Goal: Information Seeking & Learning: Learn about a topic

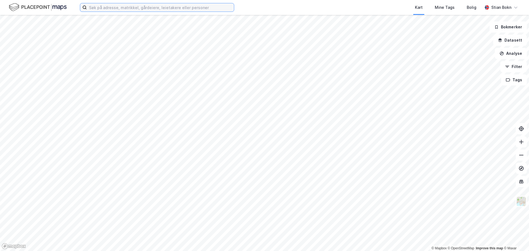
click at [156, 10] on input at bounding box center [160, 7] width 147 height 8
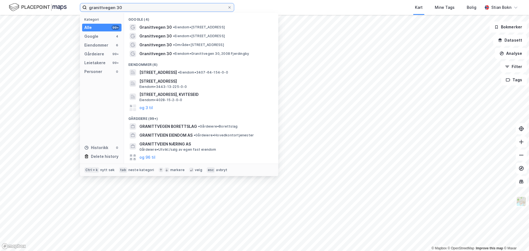
click at [109, 9] on input "granittvegen 30" at bounding box center [157, 7] width 141 height 8
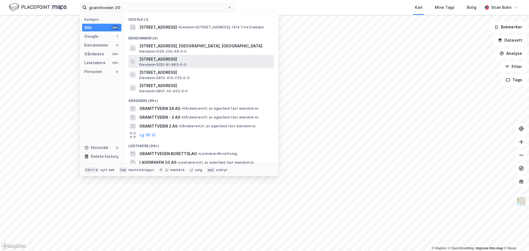
click at [187, 60] on span "[STREET_ADDRESS]" at bounding box center [205, 59] width 132 height 7
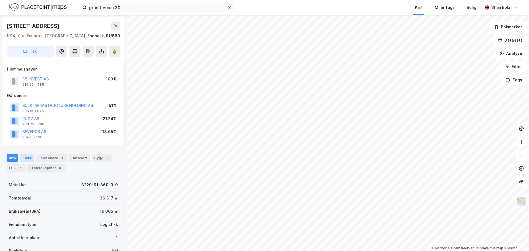
click at [30, 157] on div "Eiere" at bounding box center [27, 158] width 14 height 8
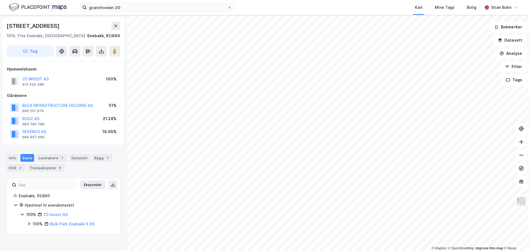
click at [30, 223] on icon at bounding box center [29, 224] width 4 height 4
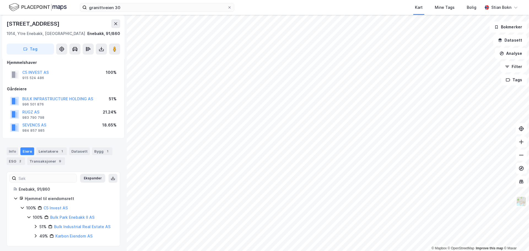
scroll to position [9, 0]
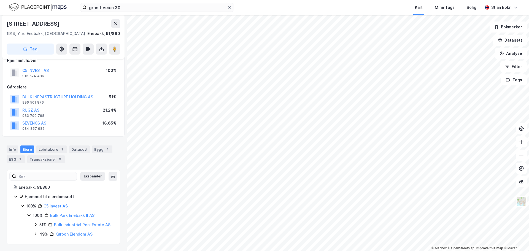
click at [35, 225] on icon at bounding box center [35, 224] width 4 height 4
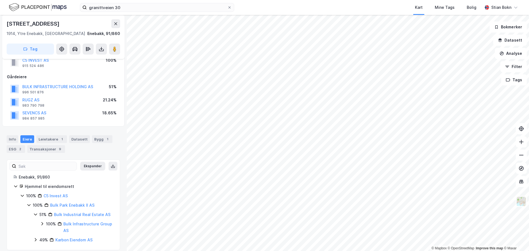
scroll to position [25, 0]
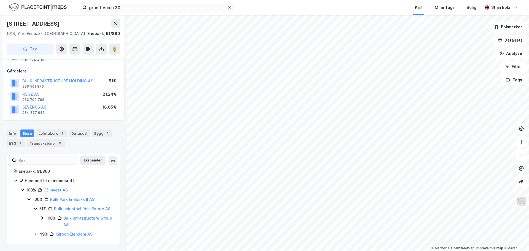
click at [35, 235] on icon at bounding box center [36, 233] width 2 height 3
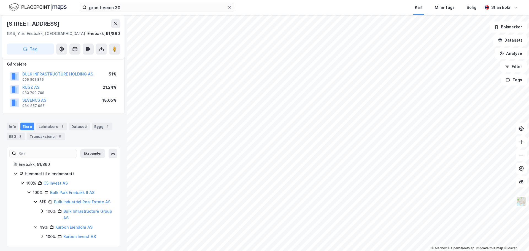
scroll to position [34, 0]
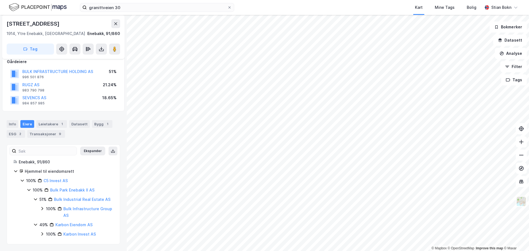
click at [41, 234] on icon at bounding box center [42, 234] width 4 height 4
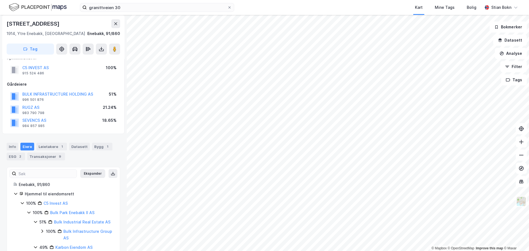
scroll to position [0, 0]
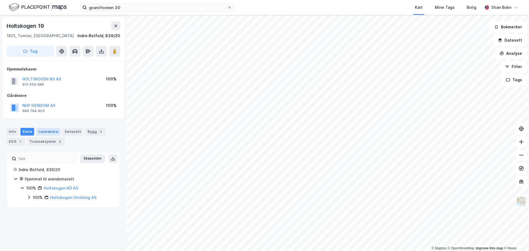
click at [46, 134] on div "Leietakere" at bounding box center [48, 132] width 24 height 8
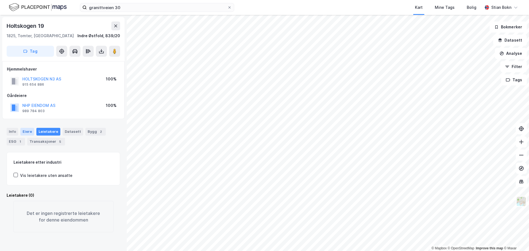
click at [26, 131] on div "Eiere" at bounding box center [27, 132] width 14 height 8
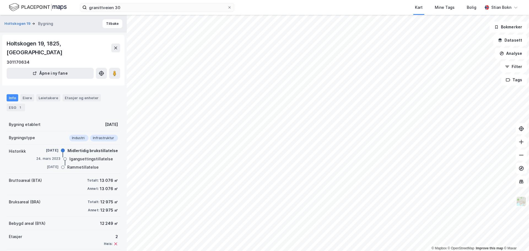
scroll to position [1, 0]
click at [323, 0] on html "granittveien 30 Kart Mine Tags Bolig [PERSON_NAME] © Mapbox © OpenStreetMap Imp…" at bounding box center [264, 125] width 529 height 251
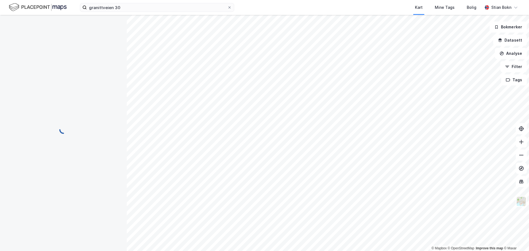
scroll to position [1, 0]
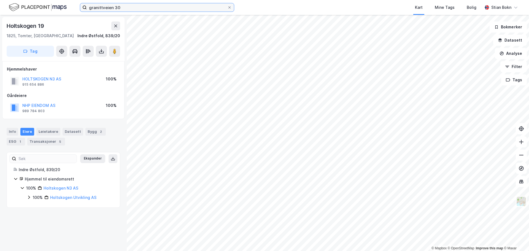
click at [120, 7] on input "granittveien 30" at bounding box center [157, 7] width 141 height 8
click at [120, 8] on input "granittveien 30" at bounding box center [157, 7] width 141 height 8
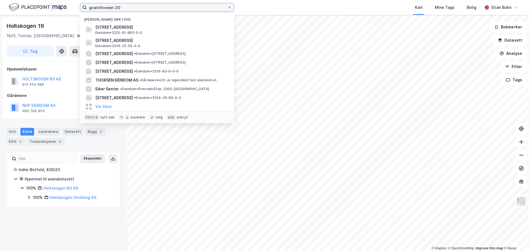
click at [120, 7] on input "granittveien 30" at bounding box center [157, 7] width 141 height 8
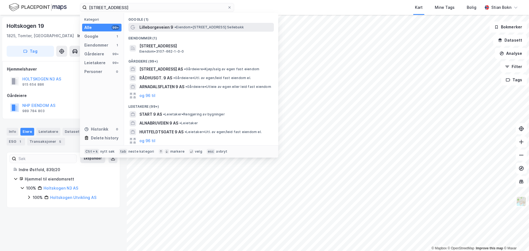
click at [171, 28] on span "Lilleborgeveien 9" at bounding box center [156, 27] width 34 height 7
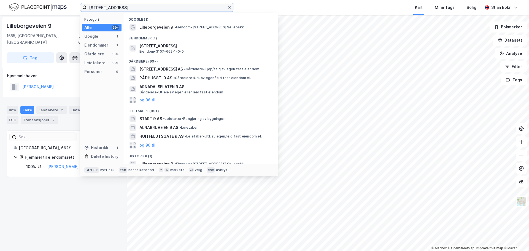
click at [147, 7] on input "[STREET_ADDRESS]" at bounding box center [157, 7] width 141 height 8
paste input "[STREET_ADDRESS]"
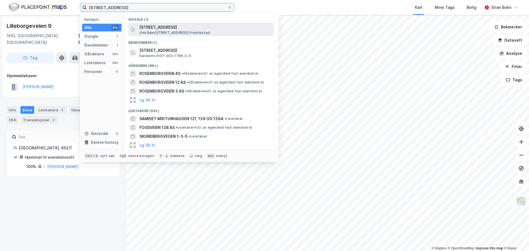
type input "[STREET_ADDRESS]"
click at [194, 31] on span "Område • [STREET_ADDRESS] Fredrikstad" at bounding box center [174, 33] width 70 height 4
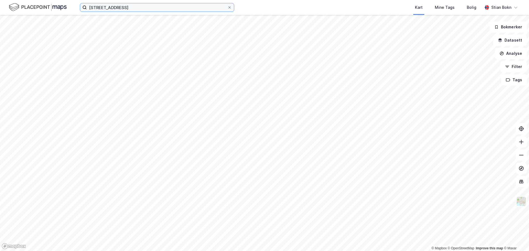
click at [136, 8] on input "[STREET_ADDRESS]" at bounding box center [157, 7] width 141 height 8
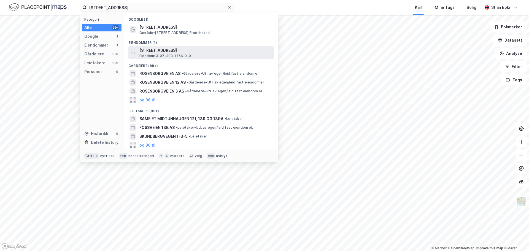
click at [174, 52] on span "[STREET_ADDRESS]" at bounding box center [205, 50] width 132 height 7
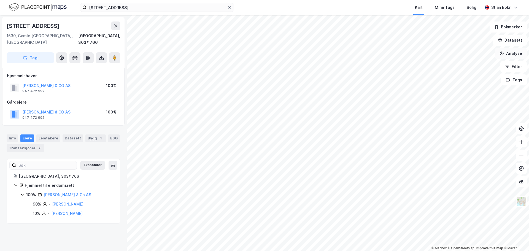
click at [512, 55] on button "Analyse" at bounding box center [511, 53] width 32 height 11
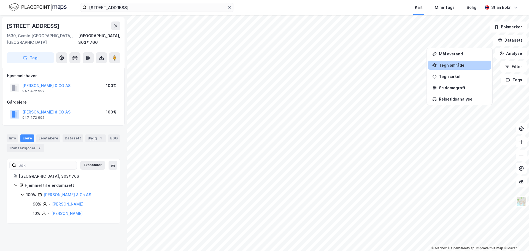
click at [468, 64] on div "Tegn område" at bounding box center [463, 65] width 48 height 5
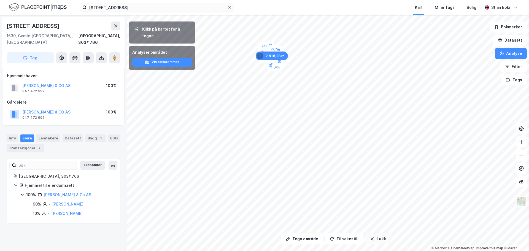
click at [377, 238] on button "Lukk" at bounding box center [377, 238] width 25 height 11
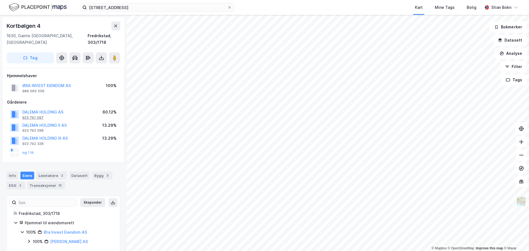
scroll to position [1, 0]
click at [0, 0] on button "og 1 til" at bounding box center [0, 0] width 0 height 0
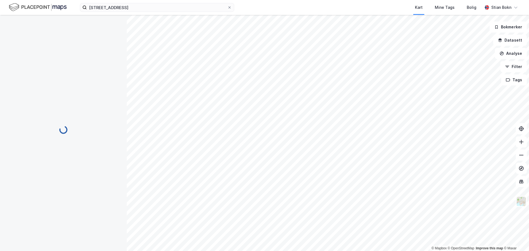
scroll to position [1, 0]
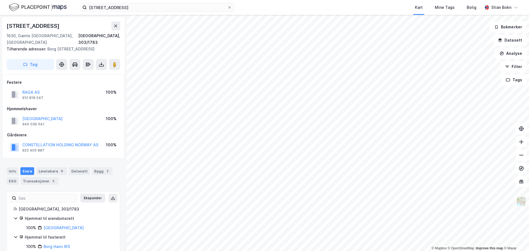
scroll to position [1, 0]
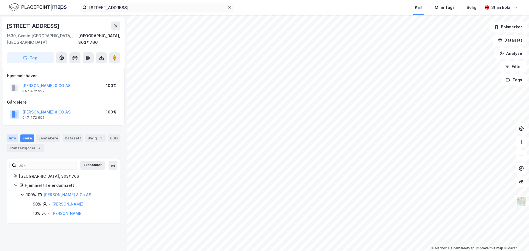
click at [15, 134] on div "Info" at bounding box center [13, 138] width 12 height 8
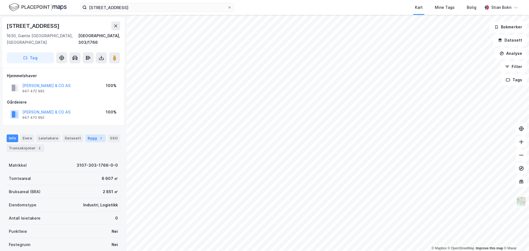
click at [85, 134] on div "Bygg 1" at bounding box center [95, 138] width 20 height 8
